Goal: Transaction & Acquisition: Purchase product/service

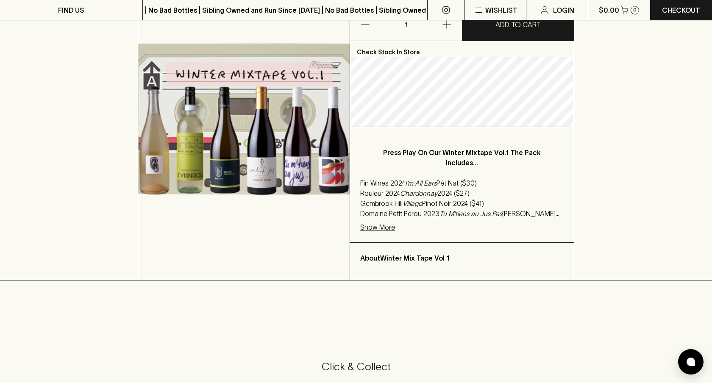
scroll to position [131, 0]
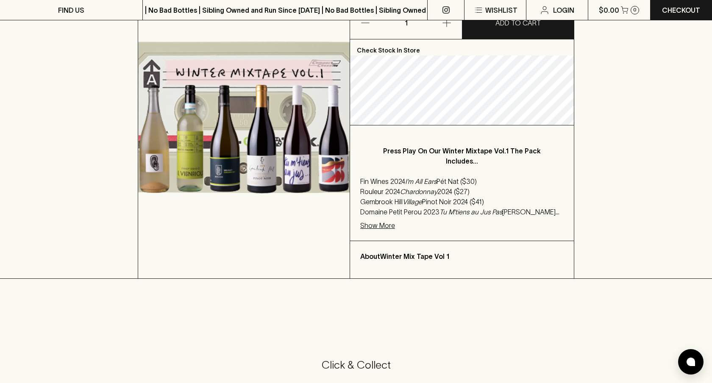
click at [376, 226] on p "Show More" at bounding box center [377, 225] width 35 height 10
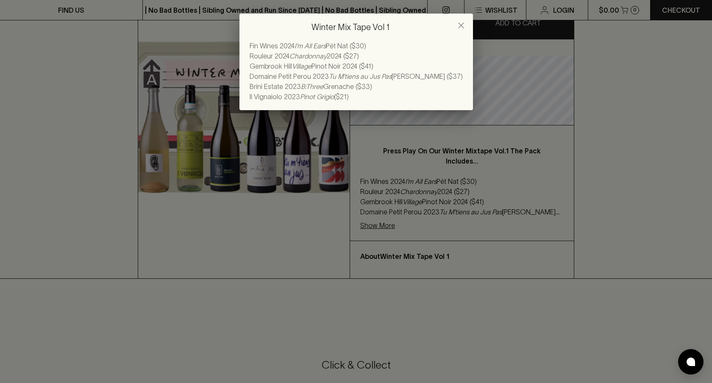
click at [439, 192] on div "Winter Mix Tape Vol 1 Fin Wines 2024 I’m All Ears Pét Nat ($30) Rouleur 2024 Ch…" at bounding box center [356, 191] width 712 height 383
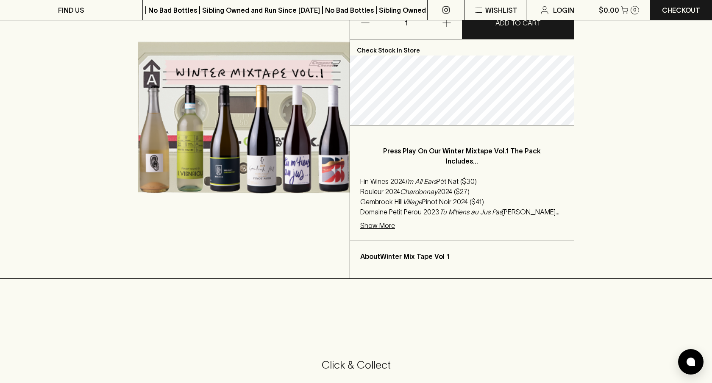
click at [378, 227] on p "Show More" at bounding box center [377, 225] width 35 height 10
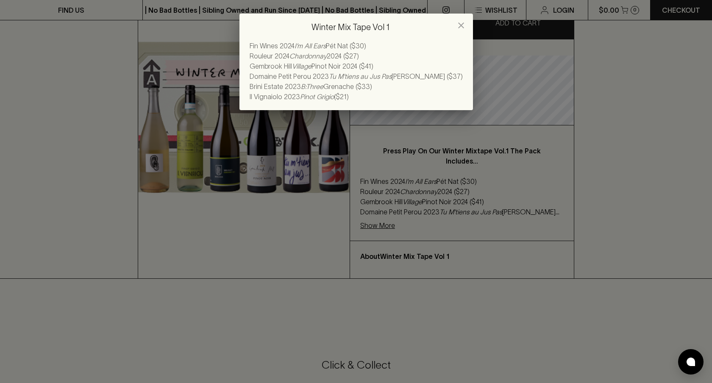
click at [486, 201] on div "Winter Mix Tape Vol 1 Fin Wines 2024 I’m All Ears Pét Nat ($30) Rouleur 2024 Ch…" at bounding box center [356, 191] width 712 height 383
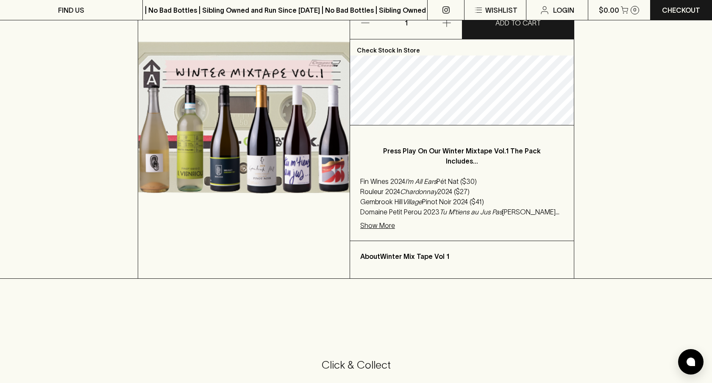
click at [386, 225] on p "Show More" at bounding box center [377, 225] width 35 height 10
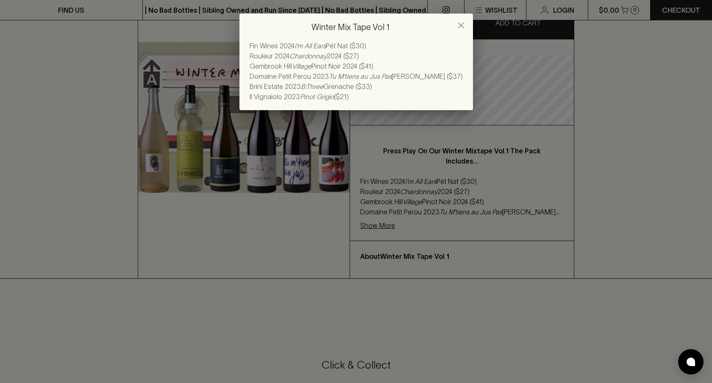
click at [432, 196] on div "Winter Mix Tape Vol 1 Fin Wines 2024 I’m All Ears Pét Nat ($30) Rouleur 2024 Ch…" at bounding box center [356, 191] width 712 height 383
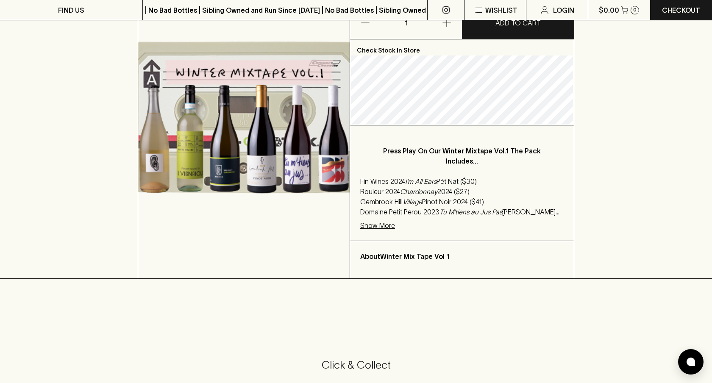
scroll to position [26, 0]
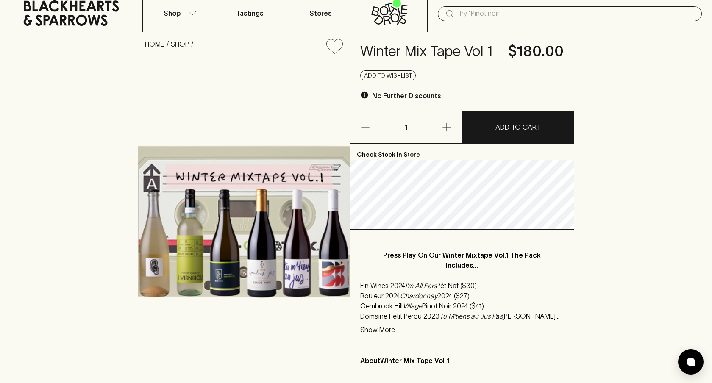
click at [409, 305] on em "Village" at bounding box center [412, 306] width 19 height 8
click at [405, 306] on em "Village" at bounding box center [412, 306] width 19 height 8
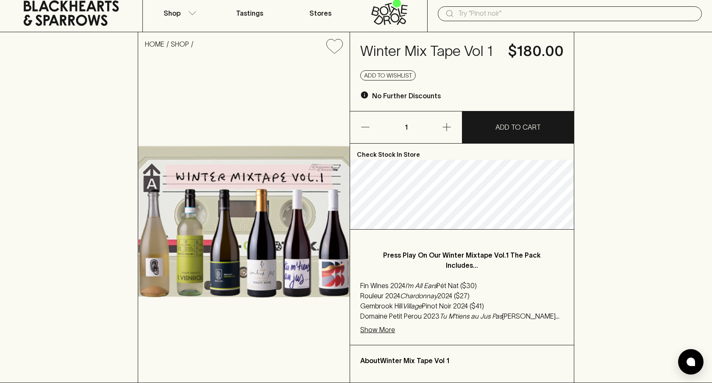
click at [412, 319] on li "Domaine Petit Perou 2023 Tu M'tiens au Jus Pas Beaujolais Gamay ($37)" at bounding box center [461, 316] width 203 height 10
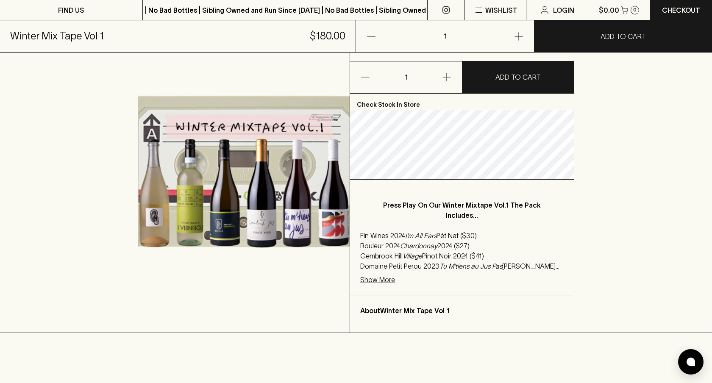
scroll to position [0, 0]
